Goal: Go to known website: Go to known website

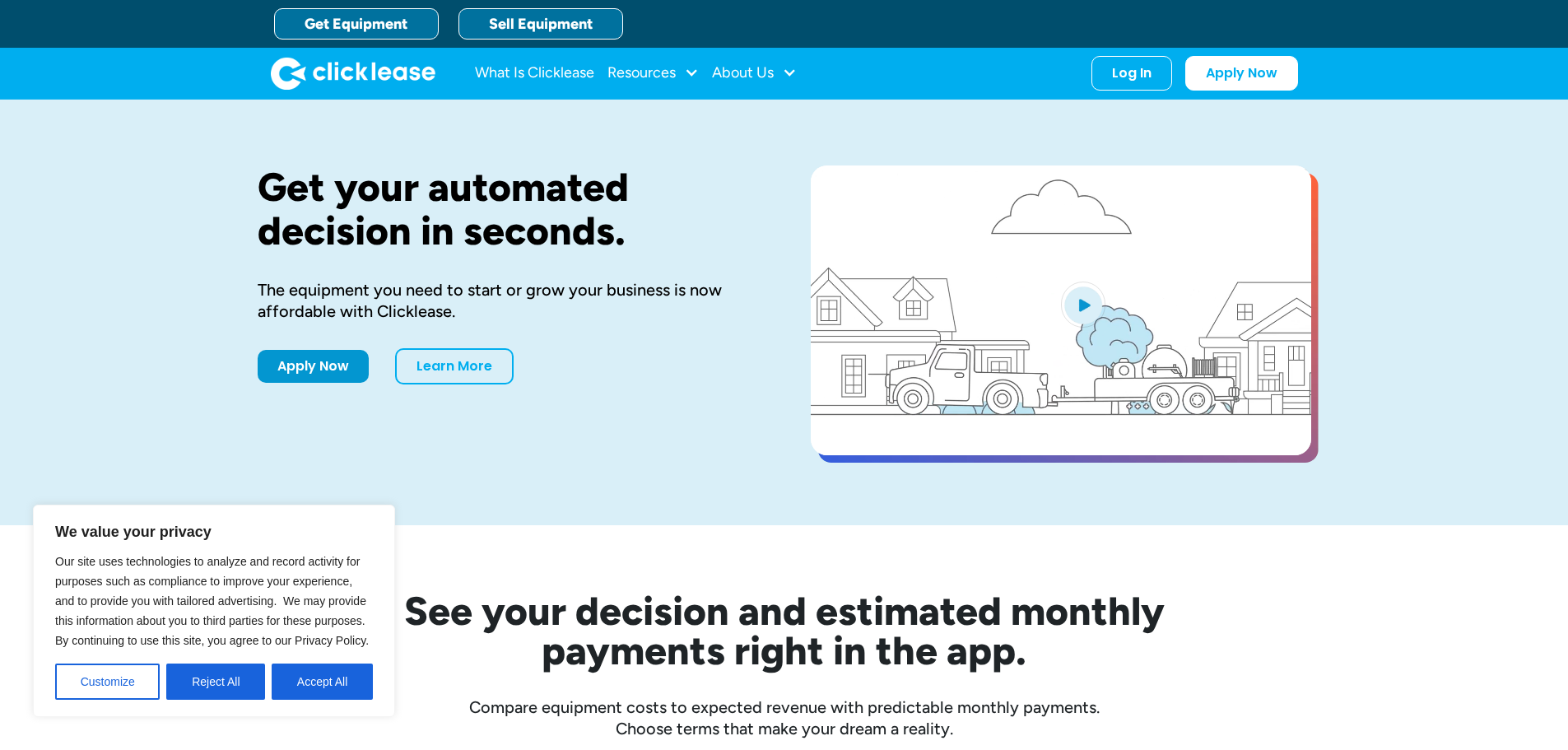
click at [580, 19] on link "Sell Equipment" at bounding box center [541, 24] width 165 height 31
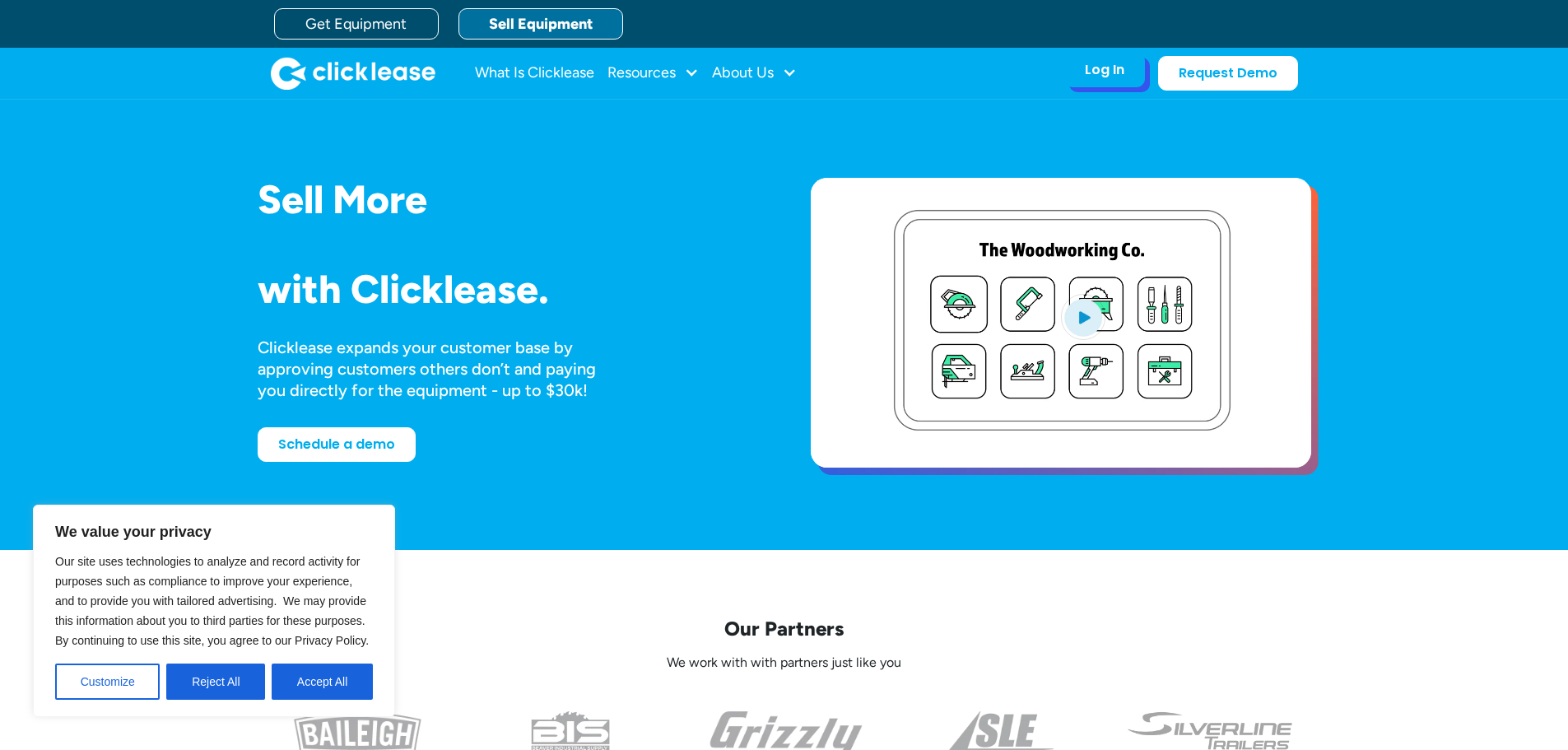
click at [1087, 71] on div "Log In" at bounding box center [1104, 70] width 39 height 17
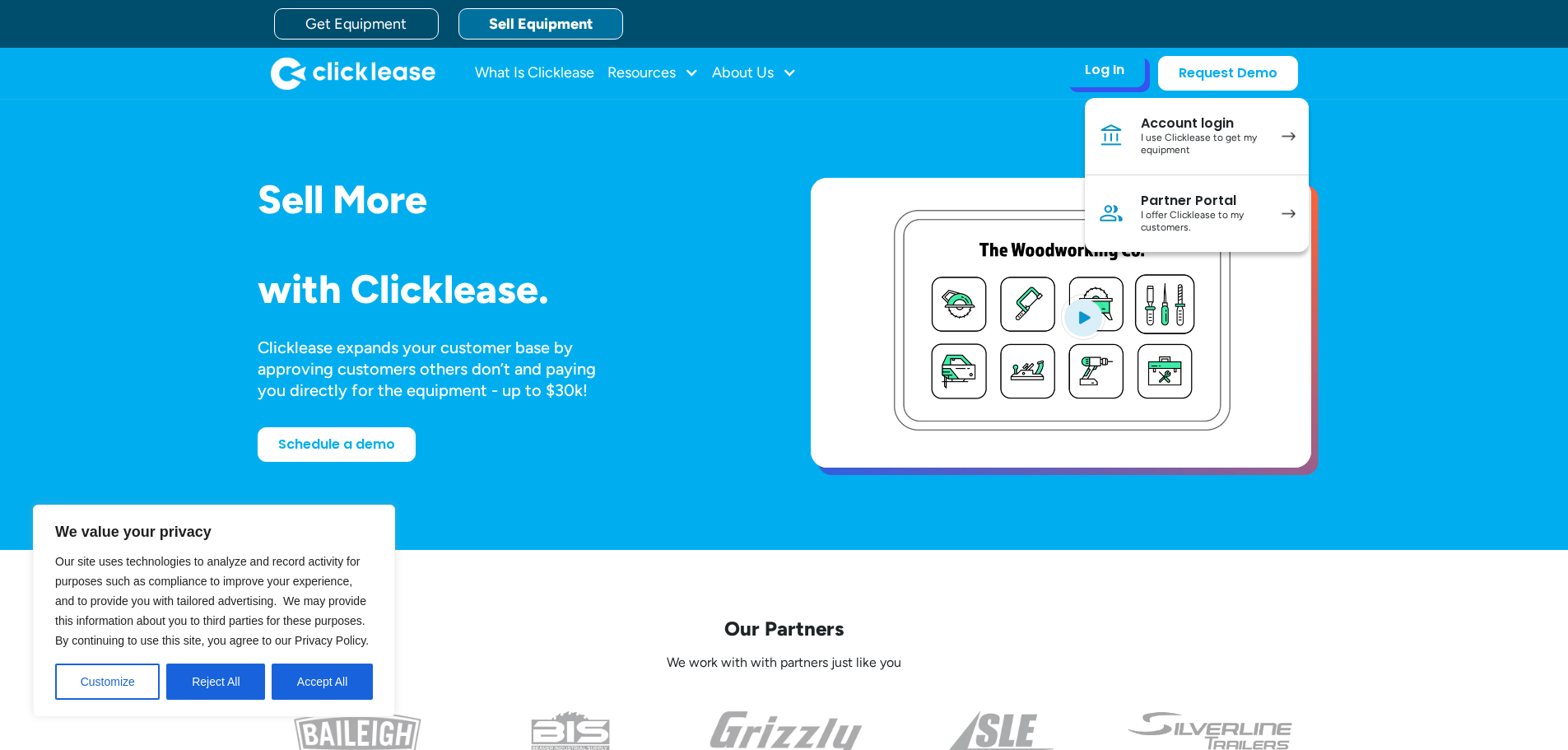
click at [1174, 139] on div "I use Clicklease to get my equipment" at bounding box center [1203, 144] width 124 height 25
